Goal: Task Accomplishment & Management: Use online tool/utility

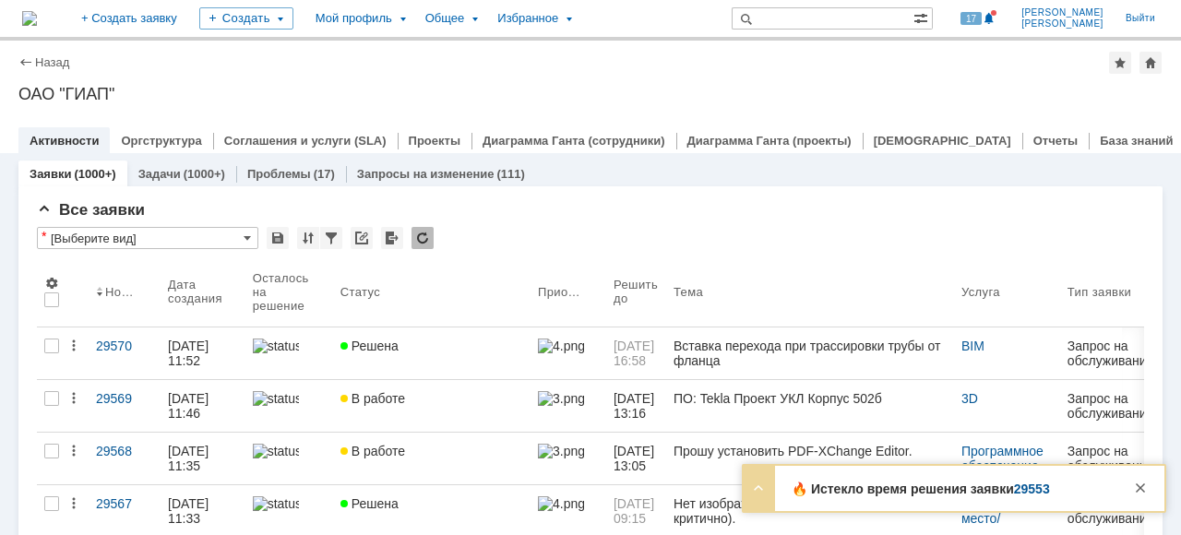
click at [1024, 490] on link "29553" at bounding box center [1032, 489] width 36 height 15
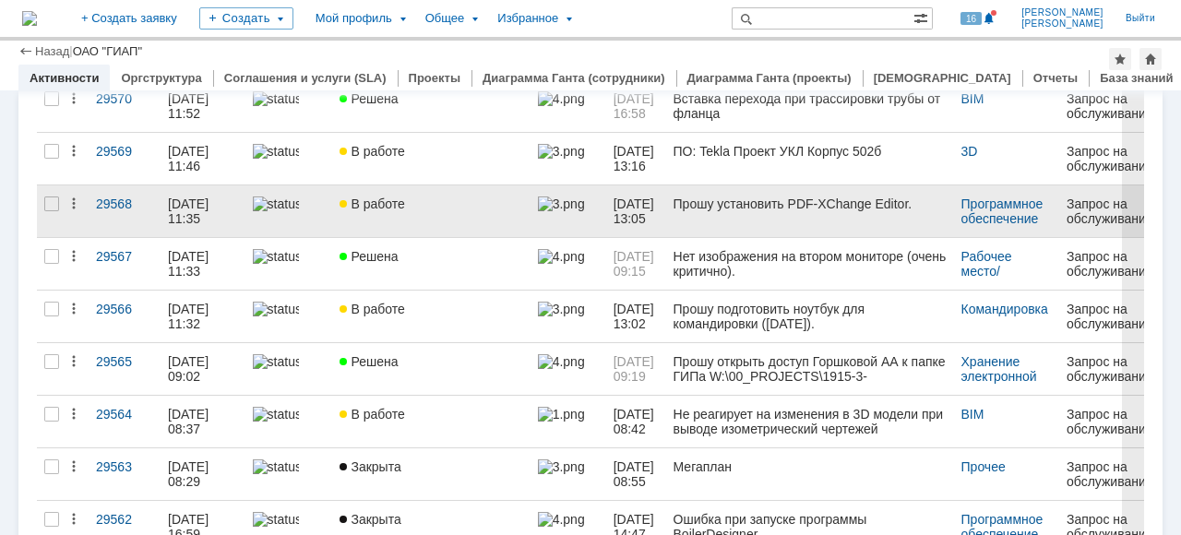
click at [357, 214] on link "В работе" at bounding box center [430, 211] width 197 height 52
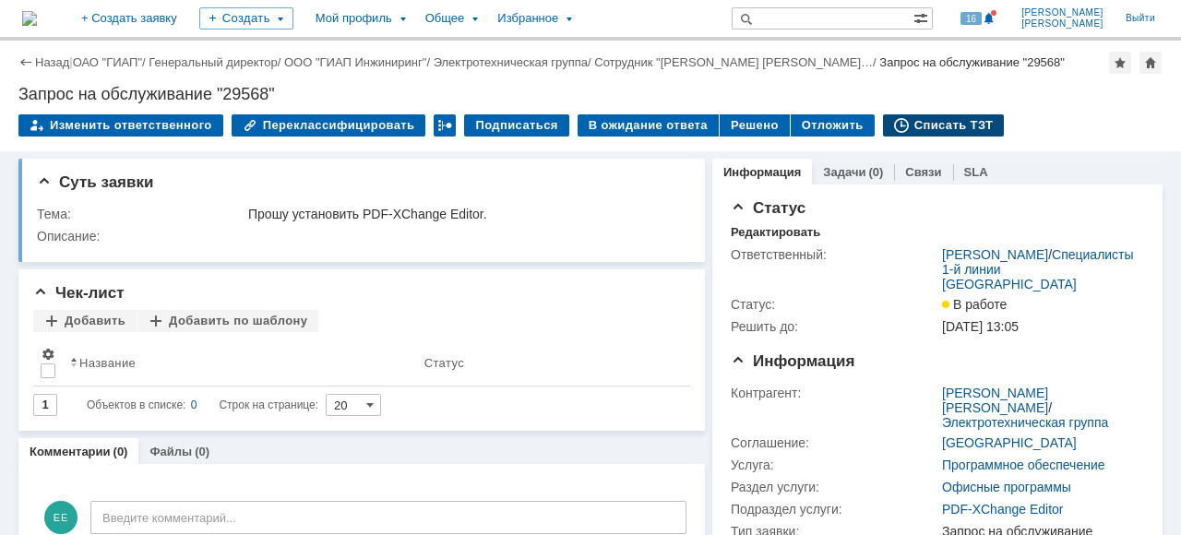
click at [922, 123] on div "Списать ТЗТ" at bounding box center [944, 125] width 122 height 22
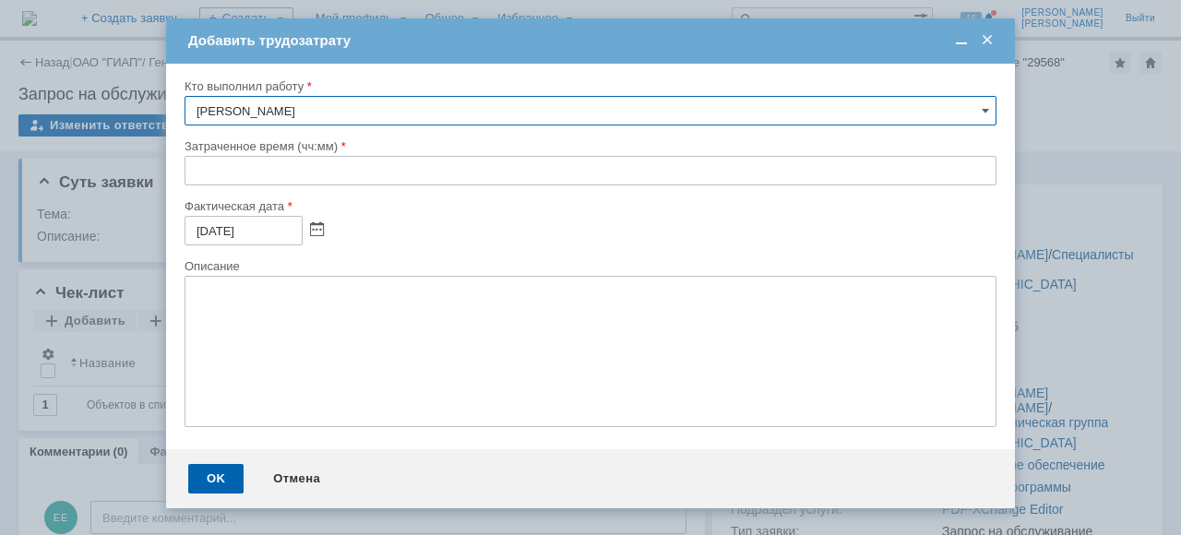
click at [186, 166] on input "text" at bounding box center [591, 171] width 812 height 30
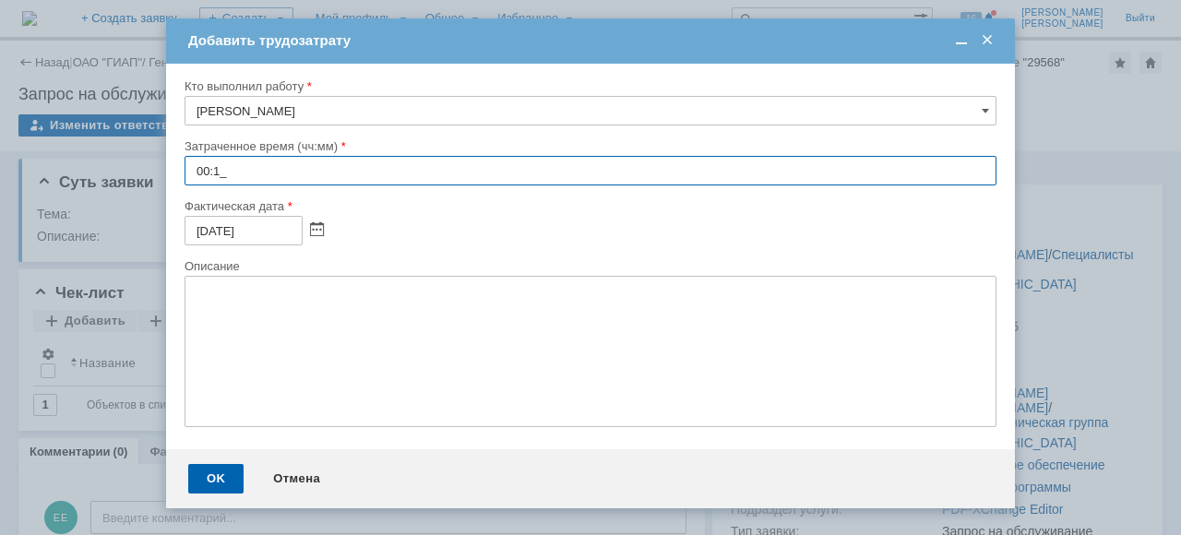
type input "00:15"
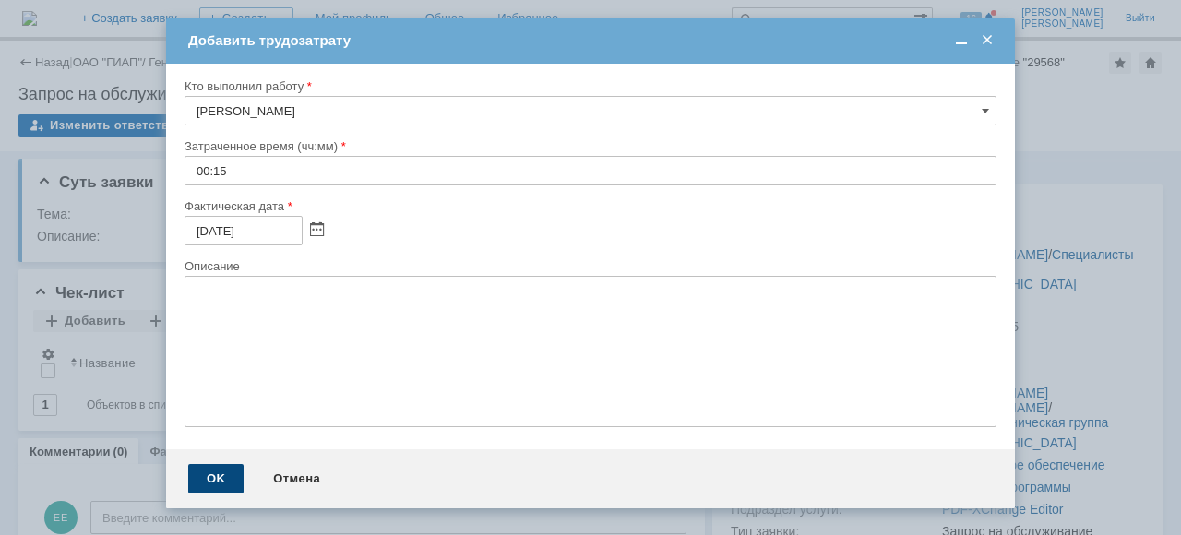
click at [213, 489] on div "OK" at bounding box center [215, 479] width 55 height 30
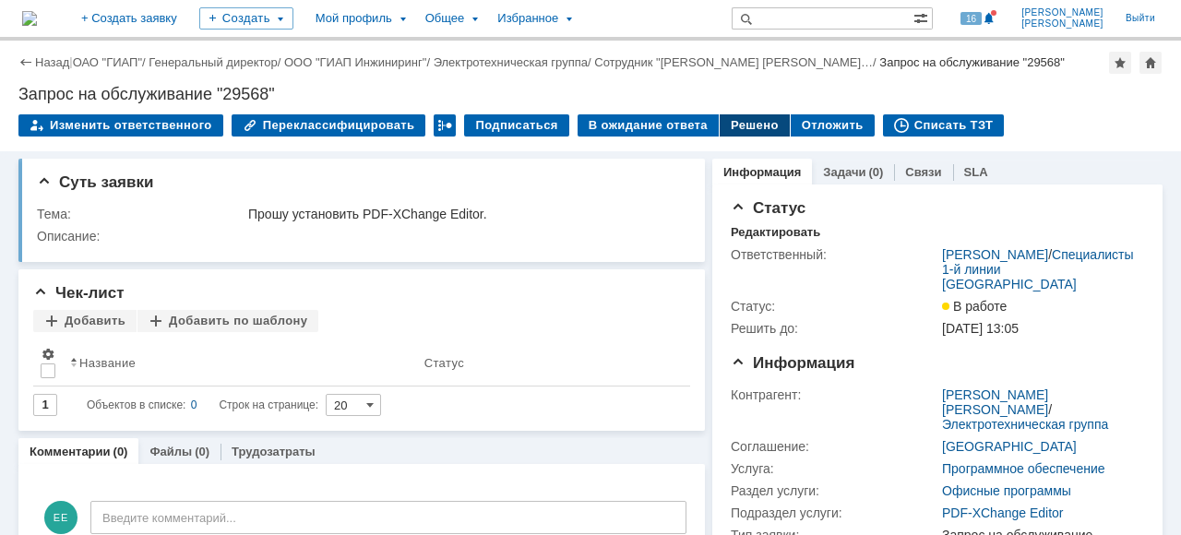
click at [734, 123] on div "Решено" at bounding box center [755, 125] width 70 height 22
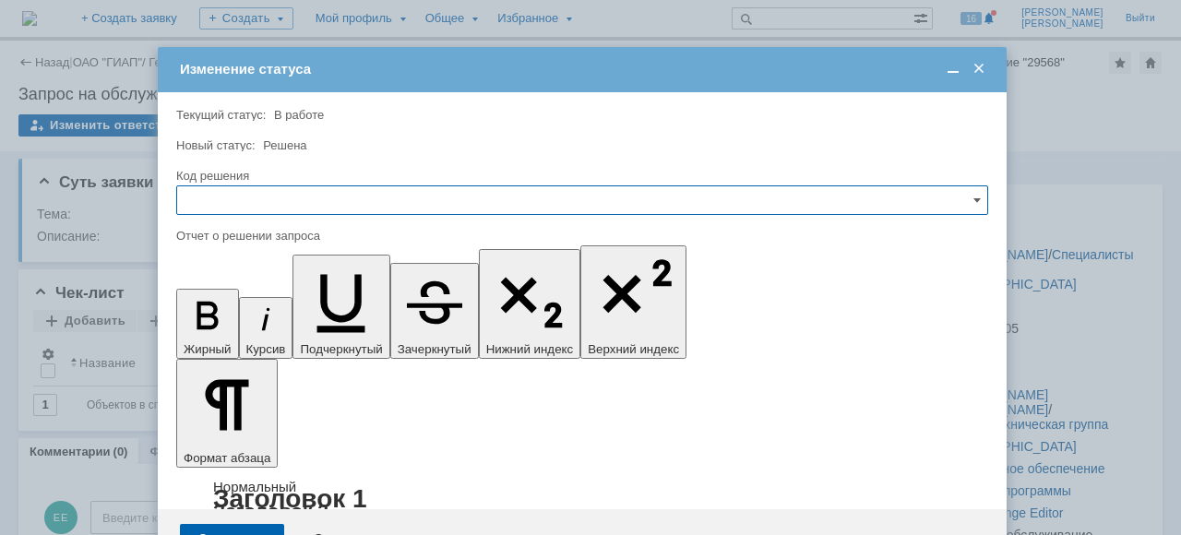
click at [244, 209] on input "text" at bounding box center [582, 200] width 812 height 30
click at [244, 327] on span "Решено" at bounding box center [582, 324] width 788 height 15
type input "Решено"
click at [236, 524] on div "Сохранить" at bounding box center [232, 539] width 104 height 30
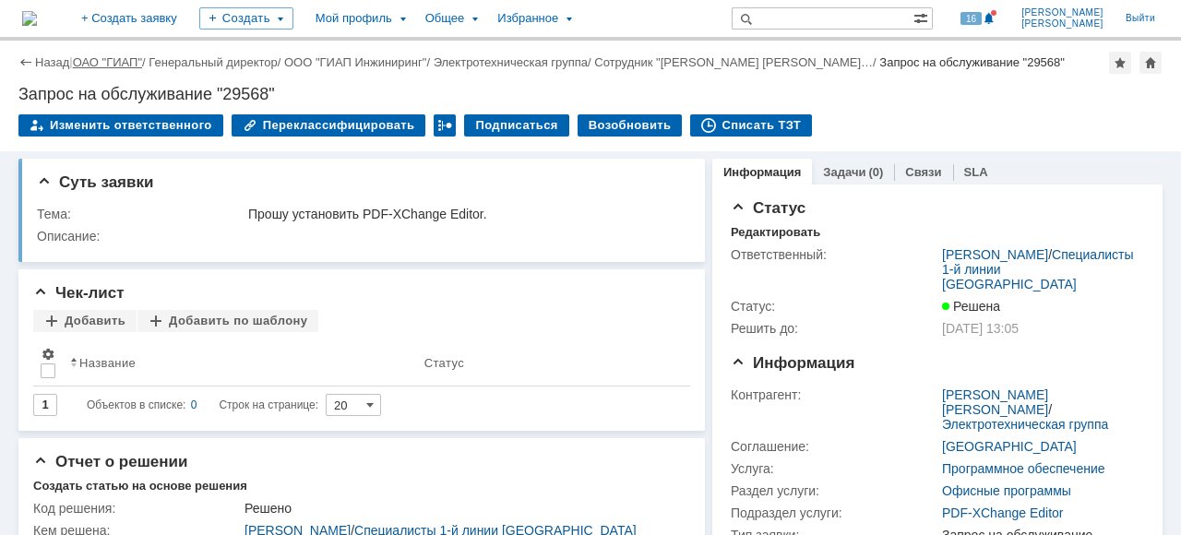
click at [100, 63] on link "ОАО "ГИАП"" at bounding box center [107, 62] width 69 height 14
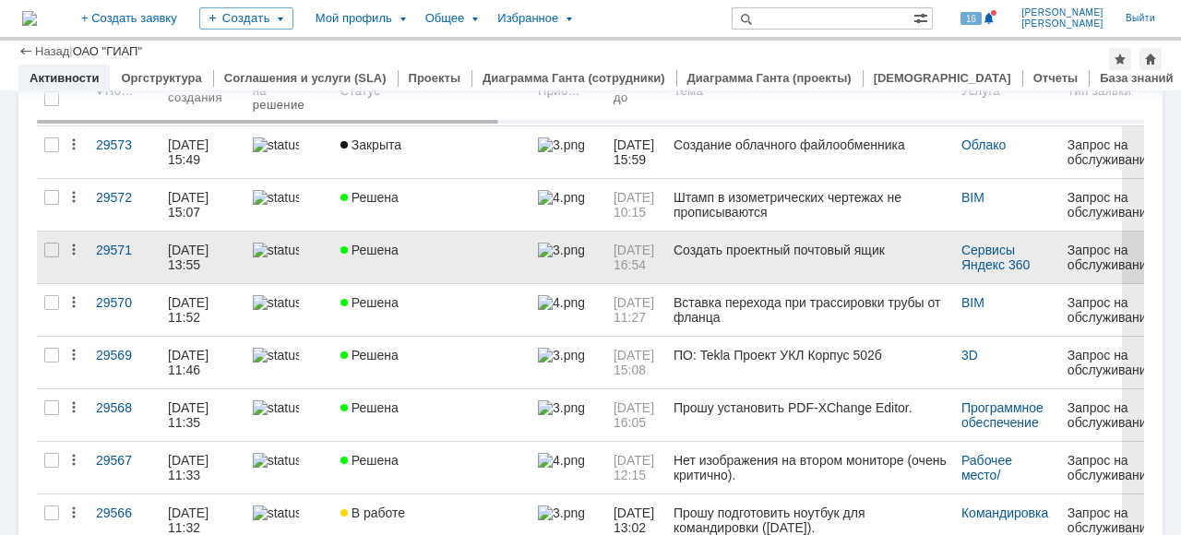
scroll to position [185, 0]
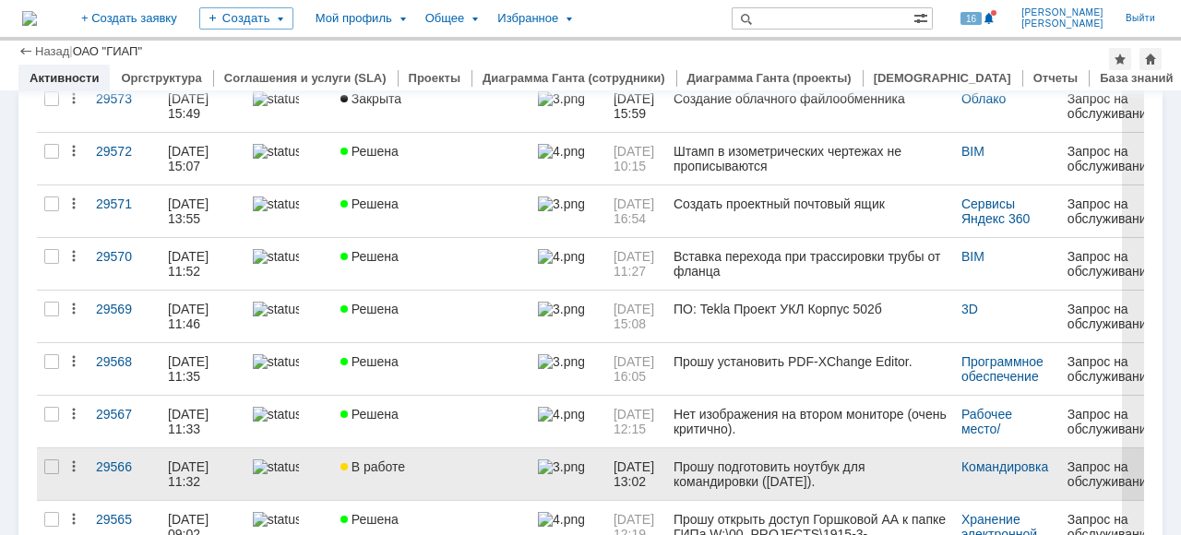
click at [508, 463] on div "В работе" at bounding box center [432, 467] width 183 height 15
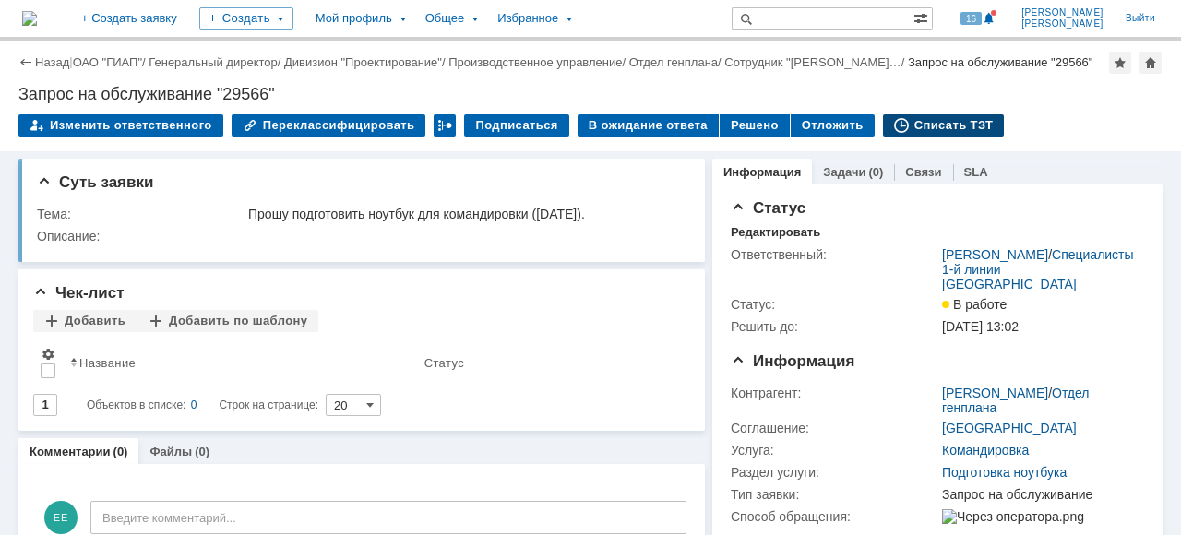
click at [925, 137] on div "Списать ТЗТ" at bounding box center [944, 125] width 122 height 22
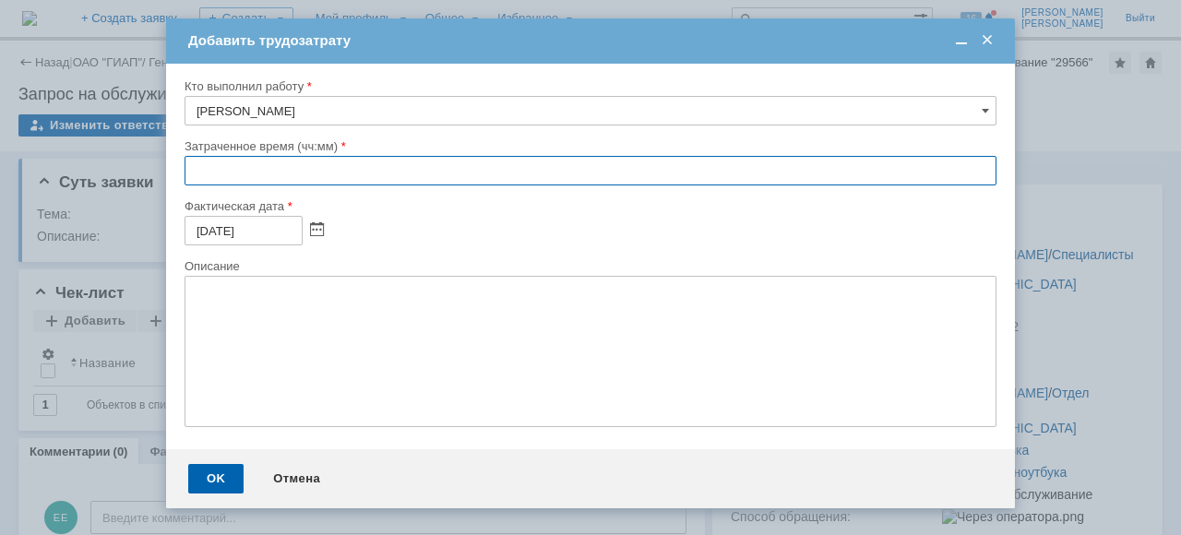
click at [190, 162] on input "text" at bounding box center [591, 171] width 812 height 30
type input "01:00"
drag, startPoint x: 212, startPoint y: 488, endPoint x: 226, endPoint y: 490, distance: 14.0
click at [212, 488] on div "OK" at bounding box center [215, 479] width 55 height 30
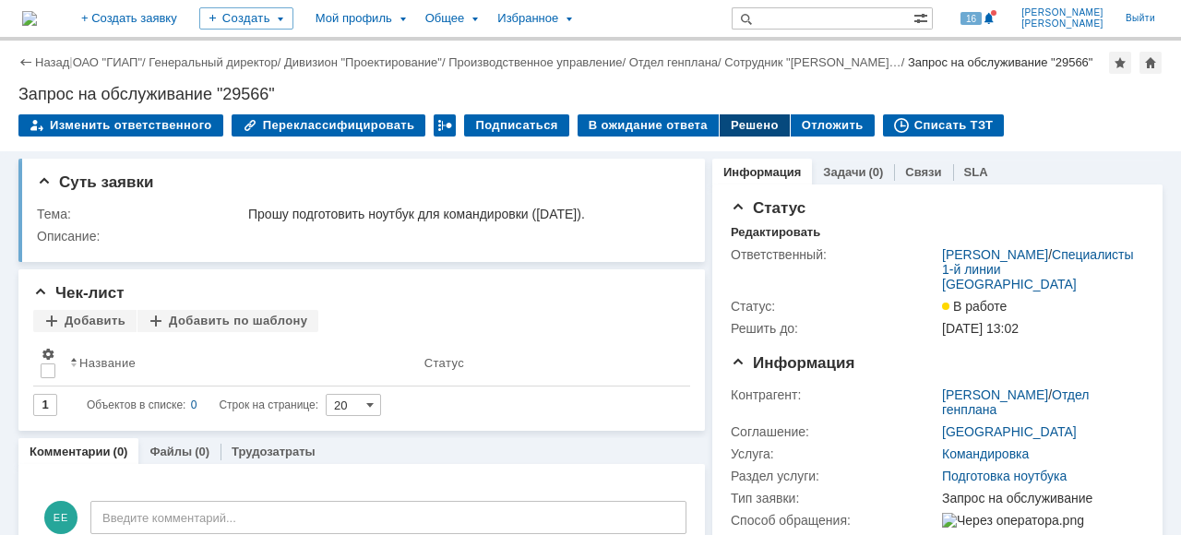
click at [735, 137] on div "Решено" at bounding box center [755, 125] width 70 height 22
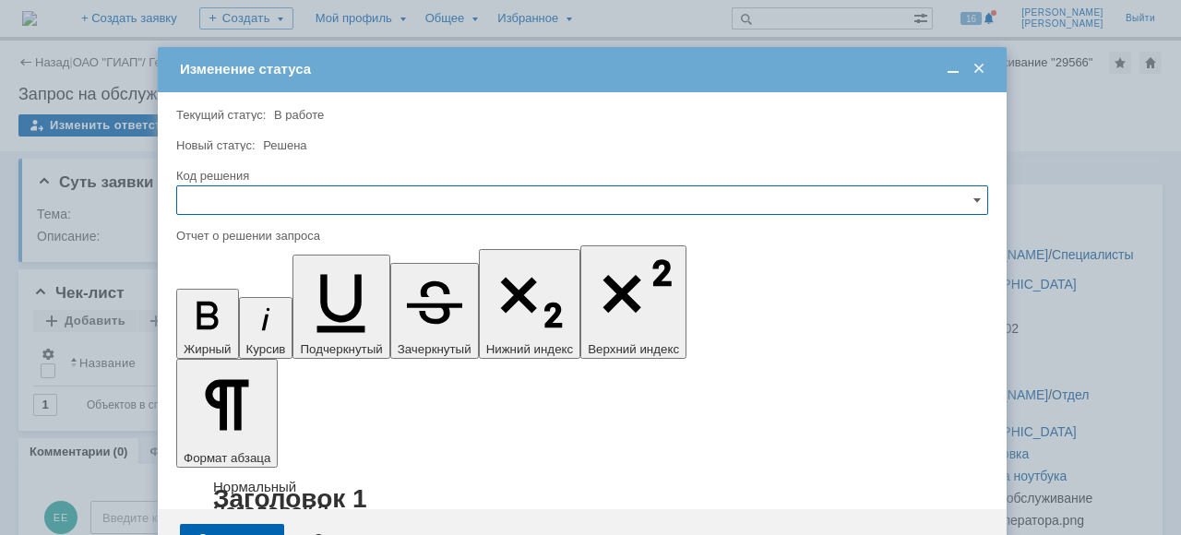
click at [203, 197] on input "text" at bounding box center [582, 200] width 812 height 30
click at [332, 314] on div "Решено" at bounding box center [582, 325] width 810 height 30
type input "Решено"
click at [255, 524] on div "Сохранить" at bounding box center [232, 539] width 104 height 30
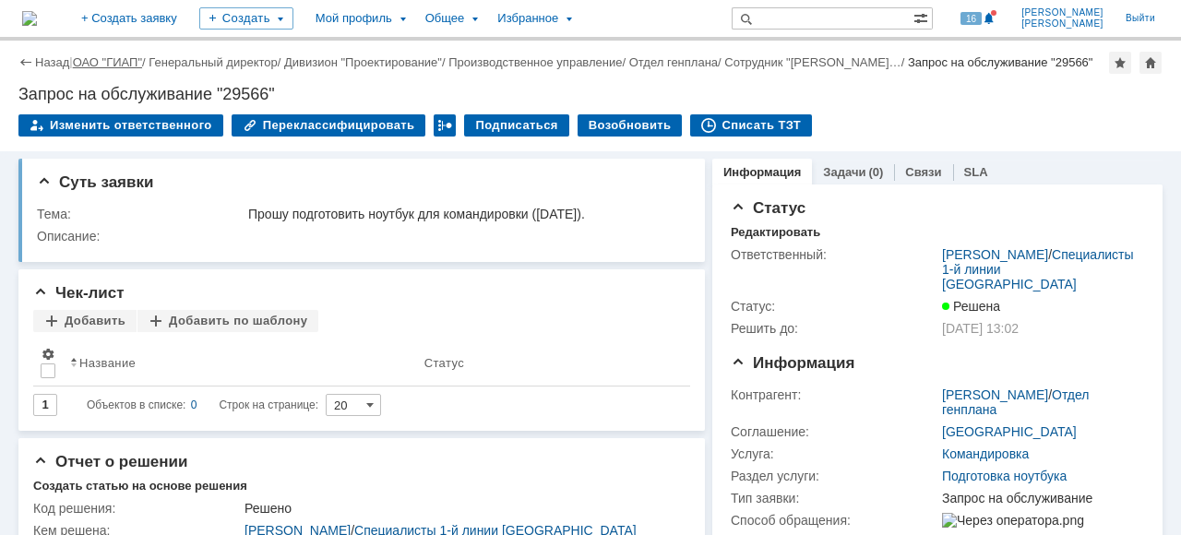
click at [99, 66] on link "ОАО "ГИАП"" at bounding box center [107, 62] width 69 height 14
